Goal: Task Accomplishment & Management: Use online tool/utility

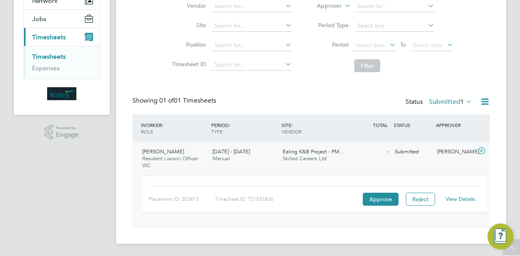
scroll to position [20, 70]
click at [381, 205] on button "Approve" at bounding box center [381, 199] width 36 height 13
click at [44, 66] on link "Expenses" at bounding box center [46, 68] width 28 height 8
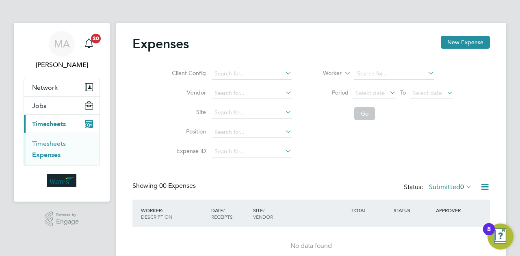
click at [55, 142] on link "Timesheets" at bounding box center [49, 144] width 34 height 8
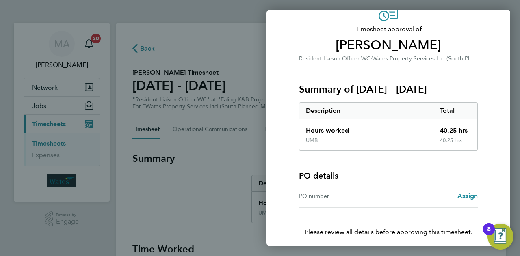
scroll to position [76, 0]
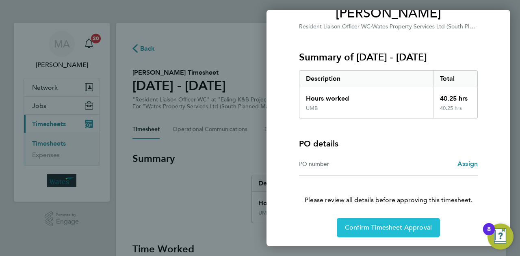
click at [390, 227] on span "Confirm Timesheet Approval" at bounding box center [388, 228] width 87 height 8
